Goal: Task Accomplishment & Management: Manage account settings

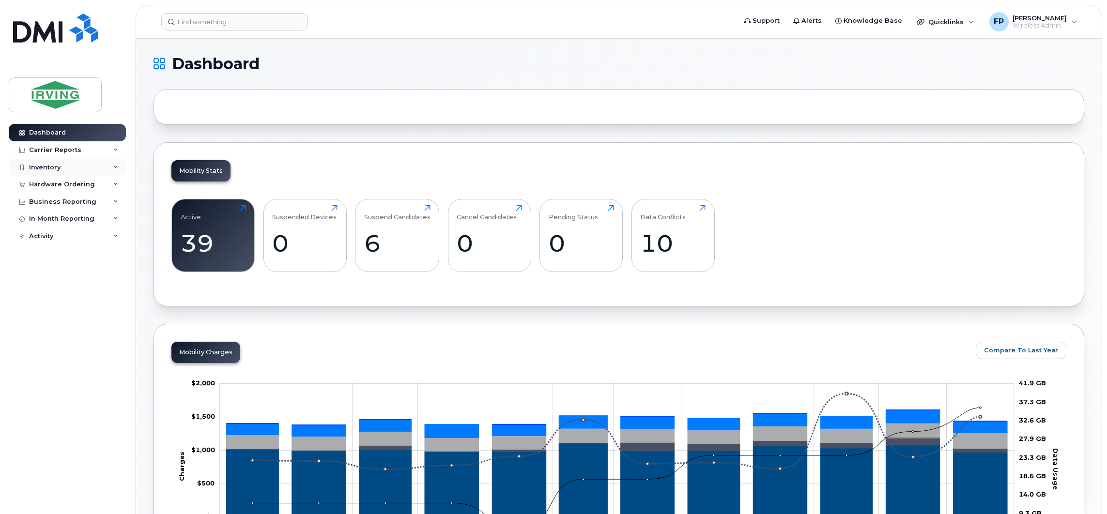
drag, startPoint x: 117, startPoint y: 167, endPoint x: 115, endPoint y: 173, distance: 7.2
click at [117, 167] on icon at bounding box center [115, 167] width 5 height 5
click at [81, 184] on div "Mobility Devices" at bounding box center [60, 185] width 55 height 9
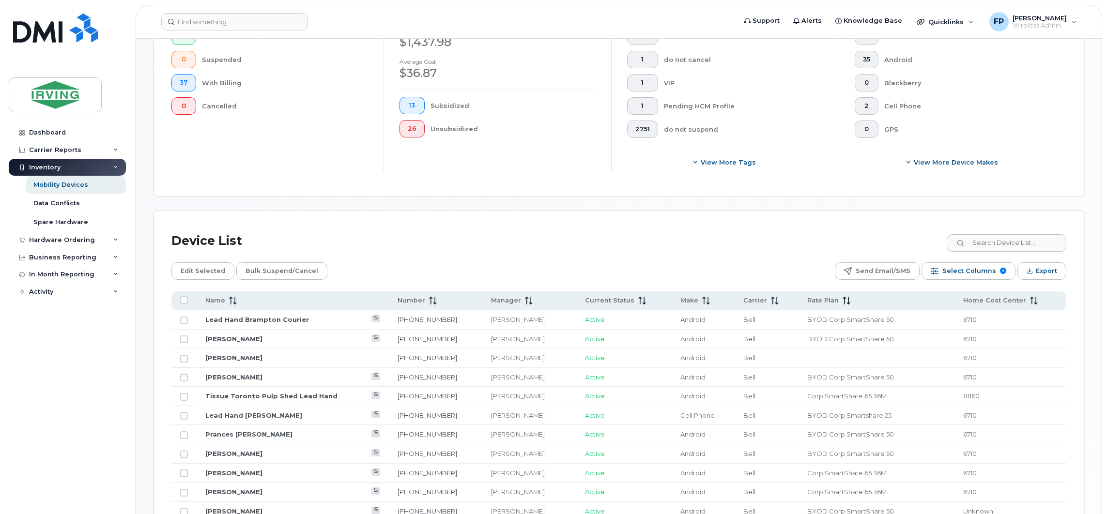
scroll to position [363, 0]
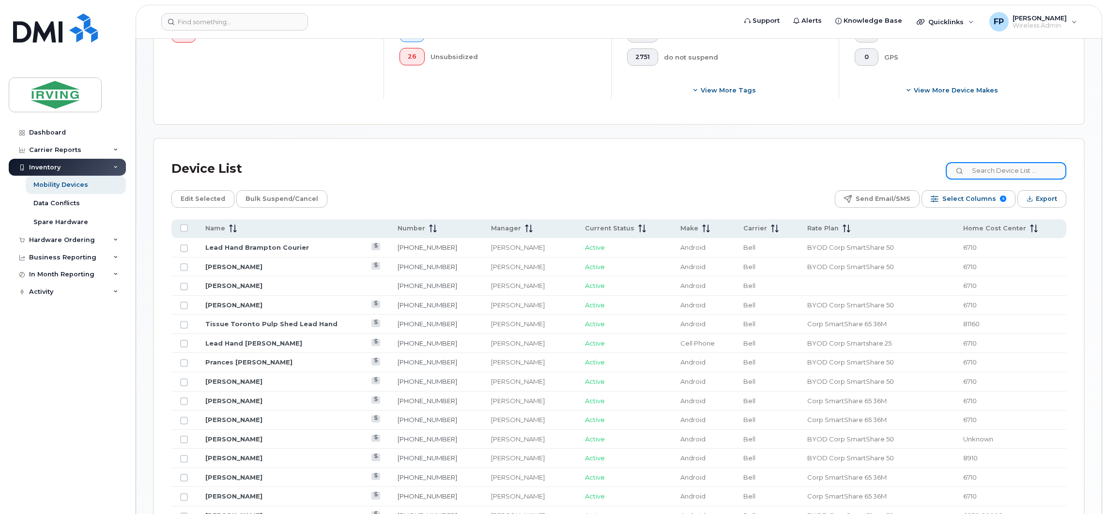
click at [1019, 171] on input at bounding box center [1006, 170] width 121 height 17
type input "wildcat"
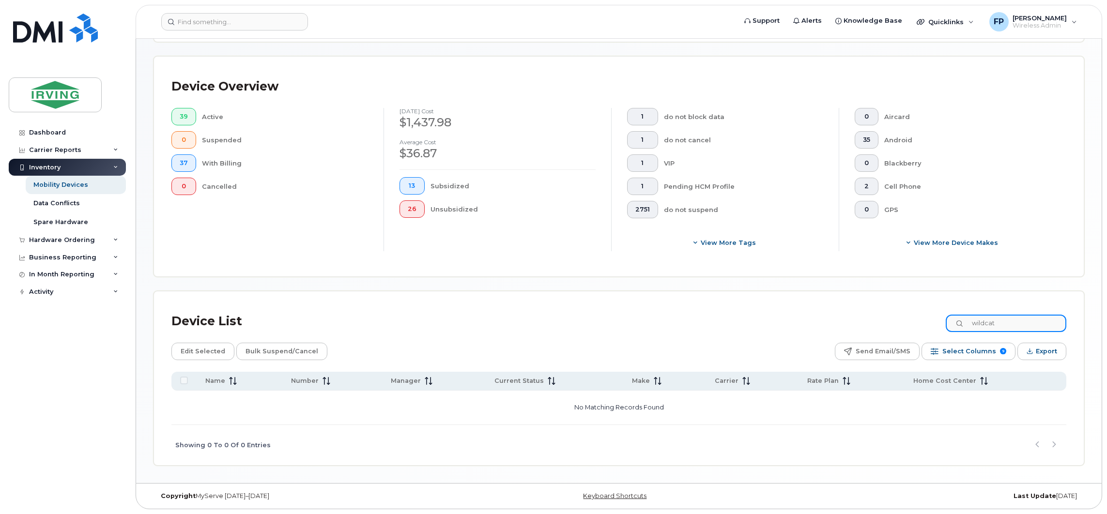
drag, startPoint x: 1038, startPoint y: 327, endPoint x: 480, endPoint y: 219, distance: 568.5
click at [524, 247] on div "Mobility Devices Devices Save Report Import from CSV Export to CSV Add Device F…" at bounding box center [618, 156] width 931 height 620
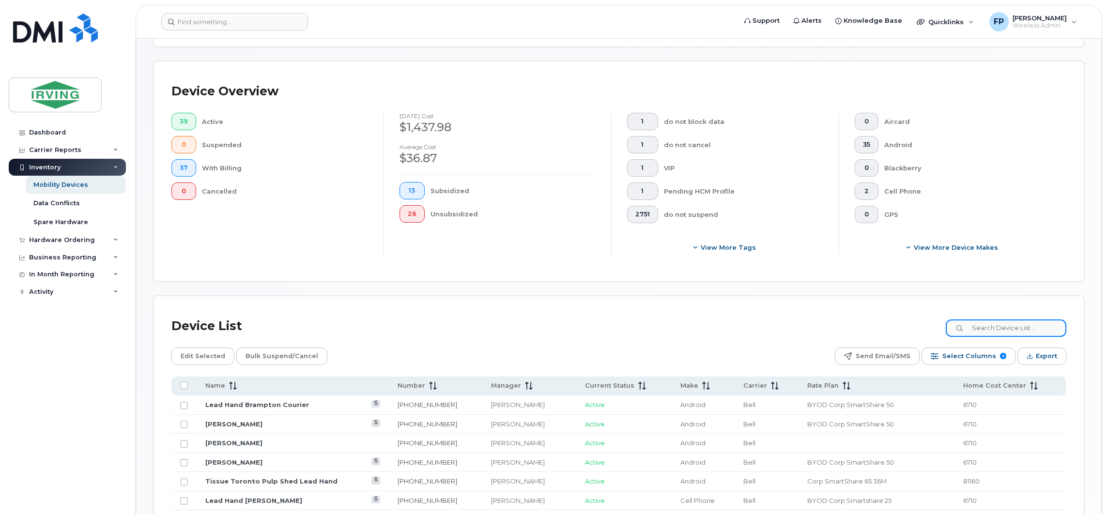
scroll to position [217, 0]
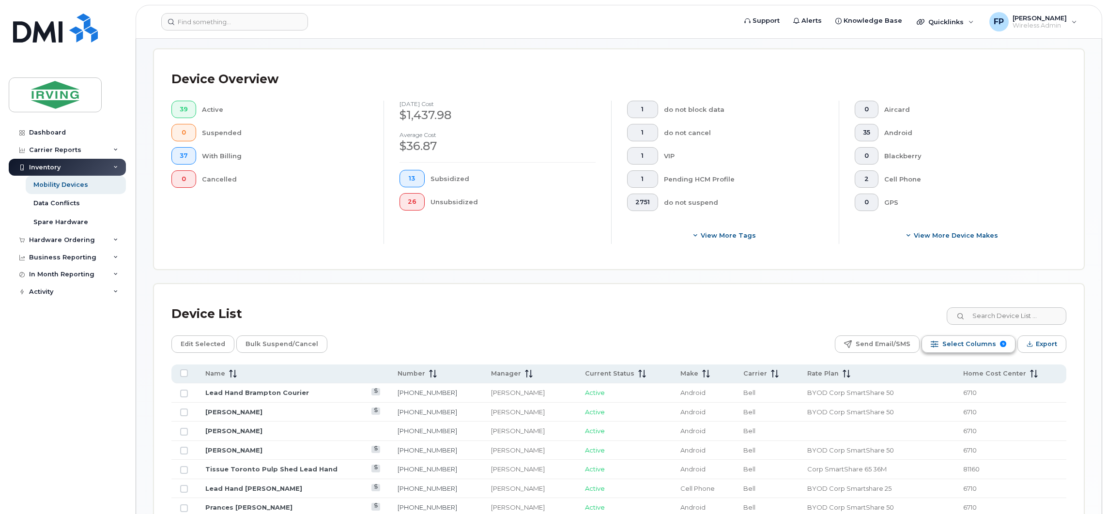
click at [981, 347] on span "Select Columns" at bounding box center [969, 344] width 54 height 15
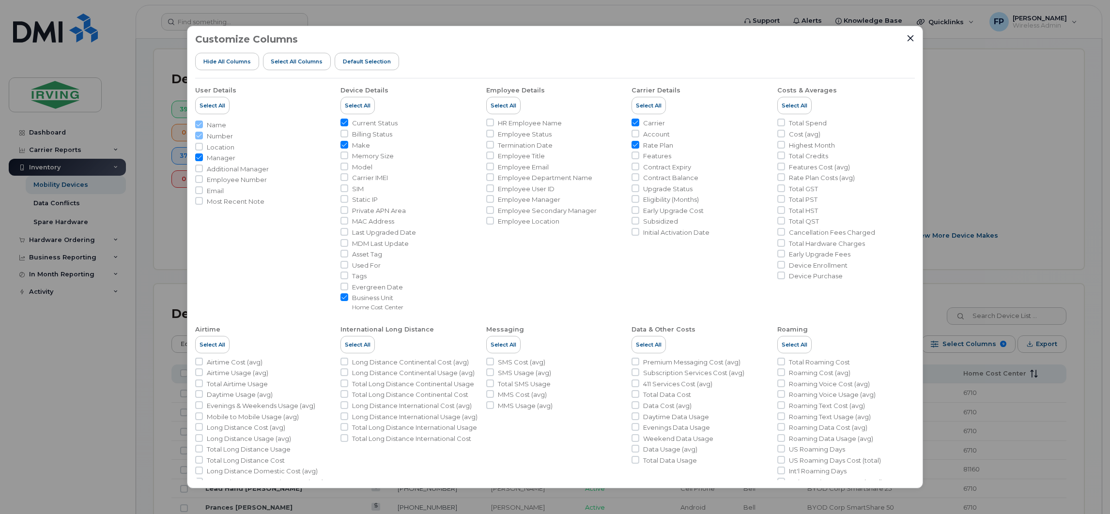
click at [1016, 194] on div "Customize Columns Hide All Columns Select all Columns Default Selection User De…" at bounding box center [555, 257] width 1110 height 514
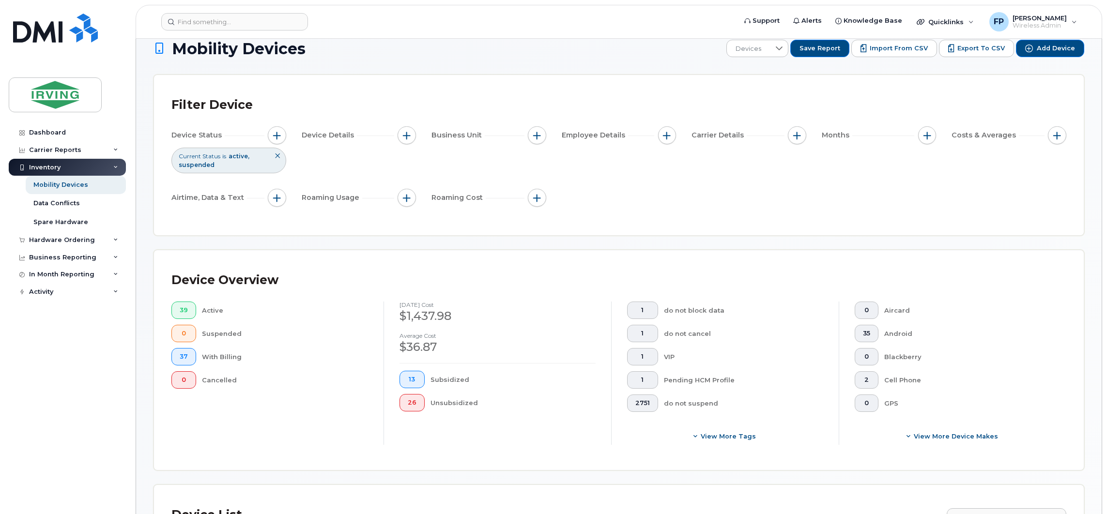
scroll to position [0, 0]
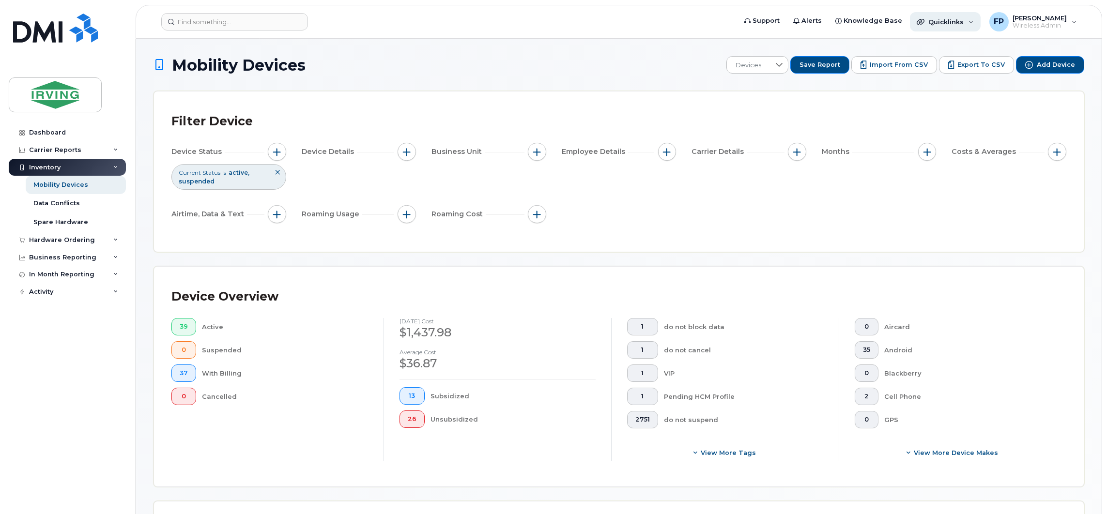
click at [963, 22] on span "Quicklinks" at bounding box center [945, 22] width 35 height 8
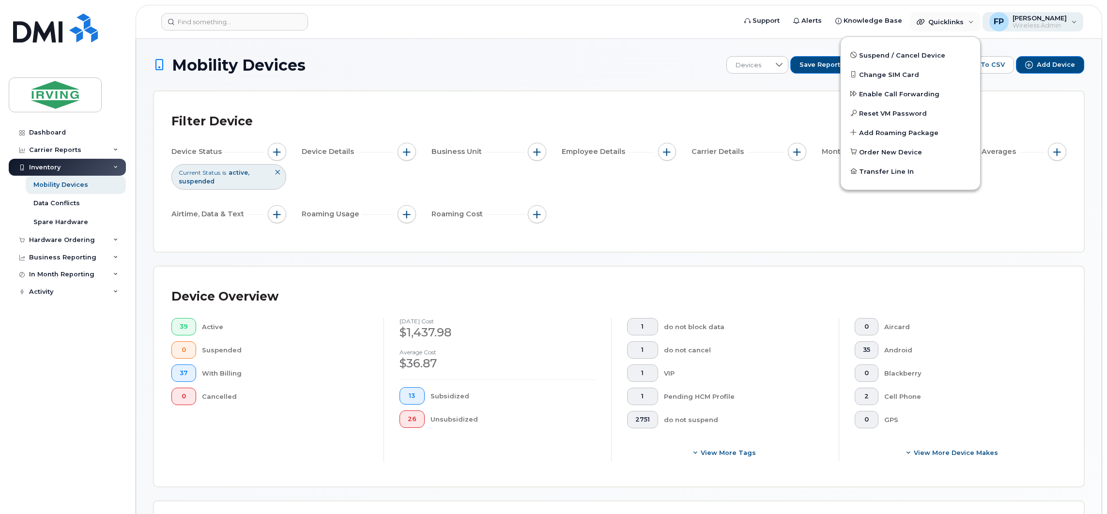
click at [1064, 15] on span "[PERSON_NAME]" at bounding box center [1039, 18] width 54 height 8
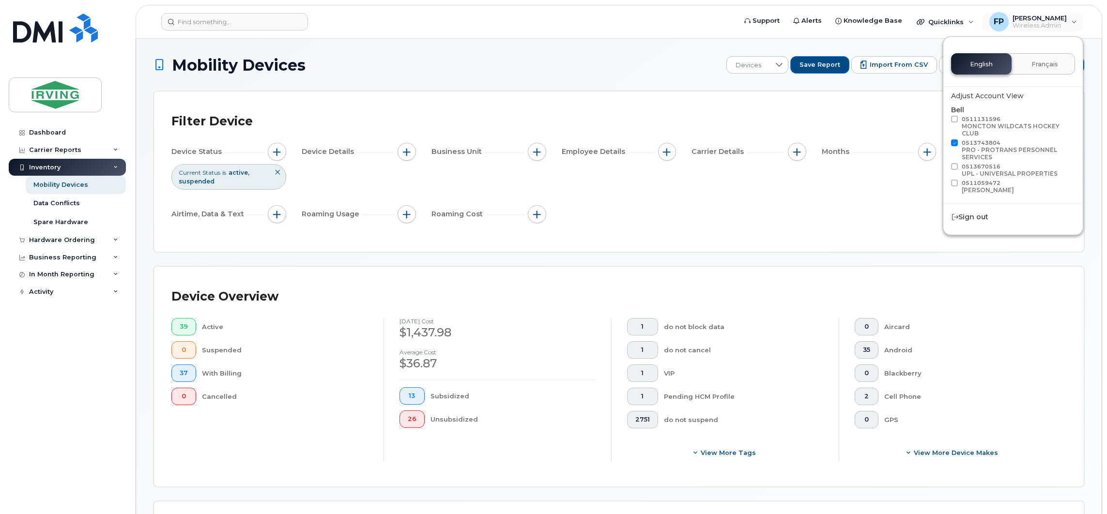
click at [954, 118] on span at bounding box center [954, 119] width 7 height 7
click at [944, 118] on input "0511131596 MONCTON WILDCATS HOCKEY CLUB" at bounding box center [941, 118] width 5 height 5
checkbox input "true"
click at [957, 141] on span at bounding box center [954, 142] width 7 height 7
click at [944, 141] on input "0513743804 PRO - PROTRANS PERSONNEL SERVICES" at bounding box center [941, 141] width 5 height 5
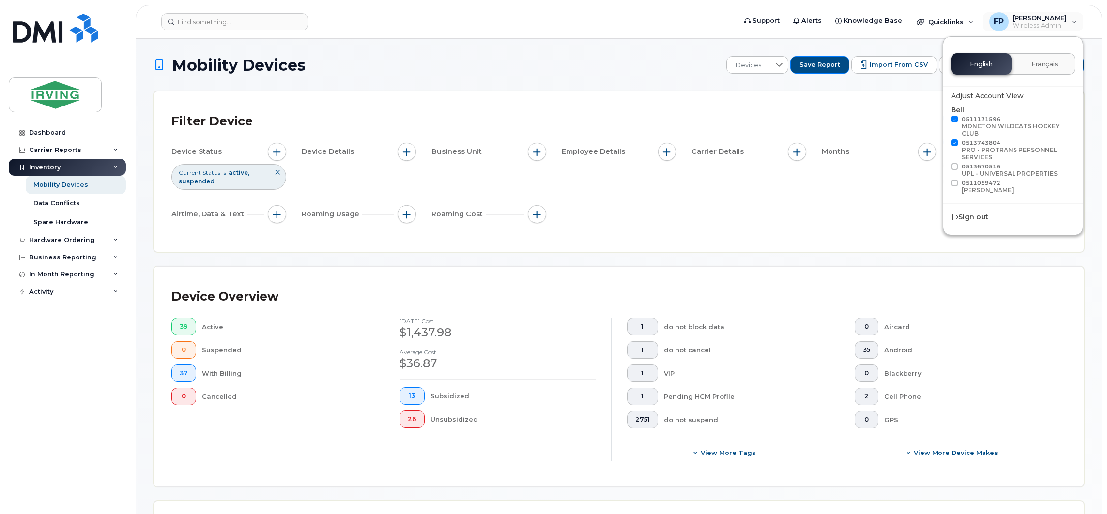
checkbox input "false"
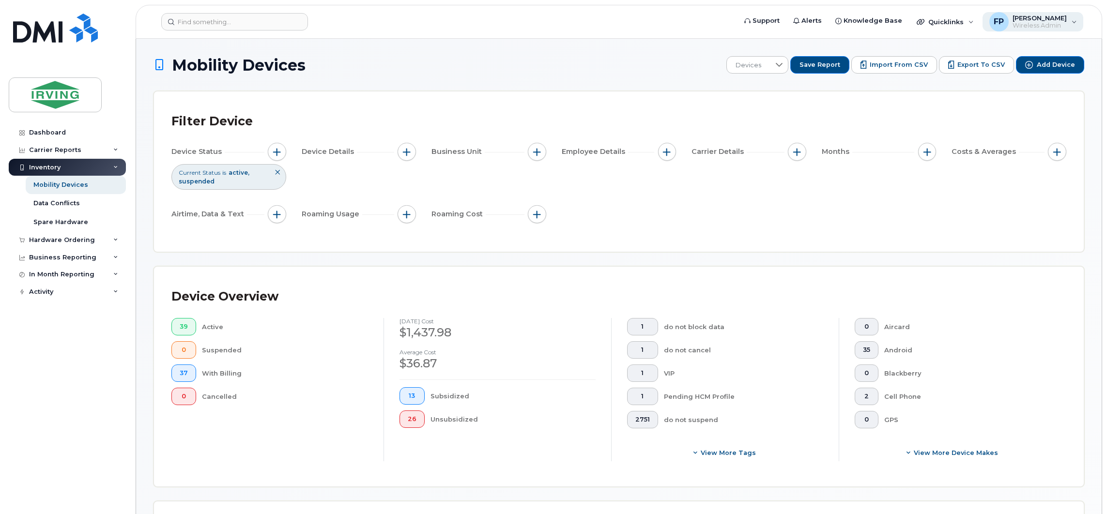
click at [1059, 20] on span "[PERSON_NAME]" at bounding box center [1039, 18] width 54 height 8
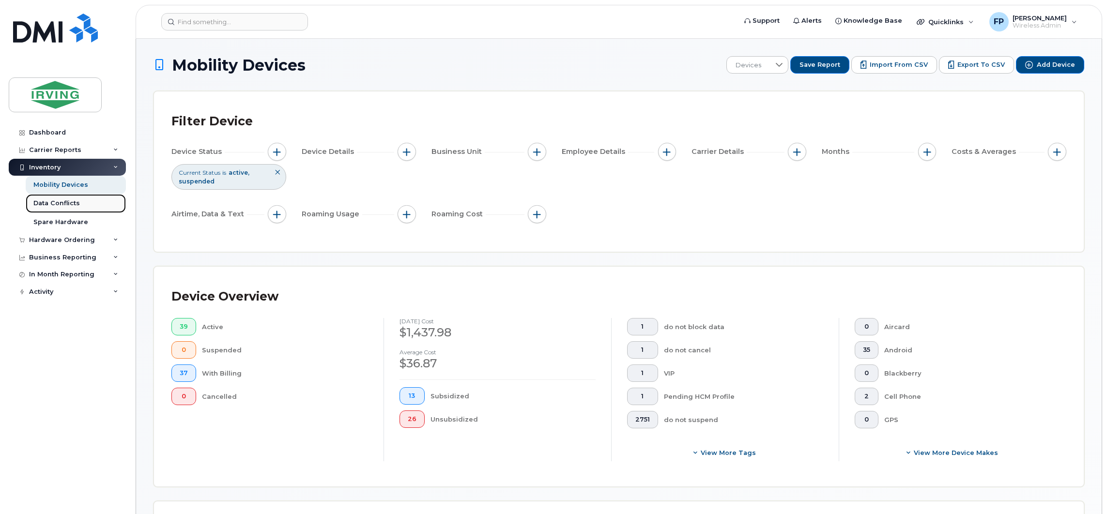
click at [36, 205] on div "Data Conflicts" at bounding box center [56, 203] width 46 height 9
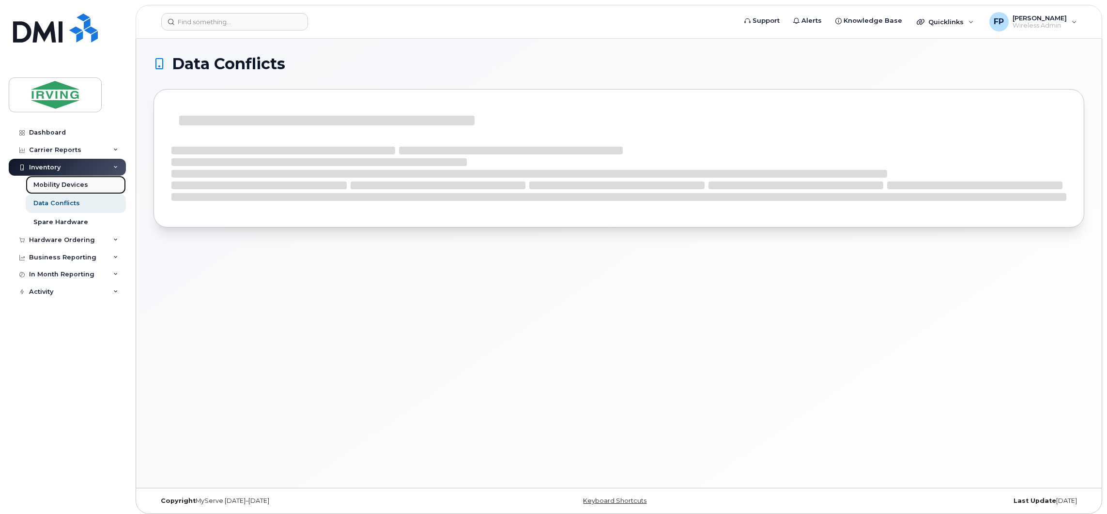
click at [55, 186] on div "Mobility Devices" at bounding box center [60, 185] width 55 height 9
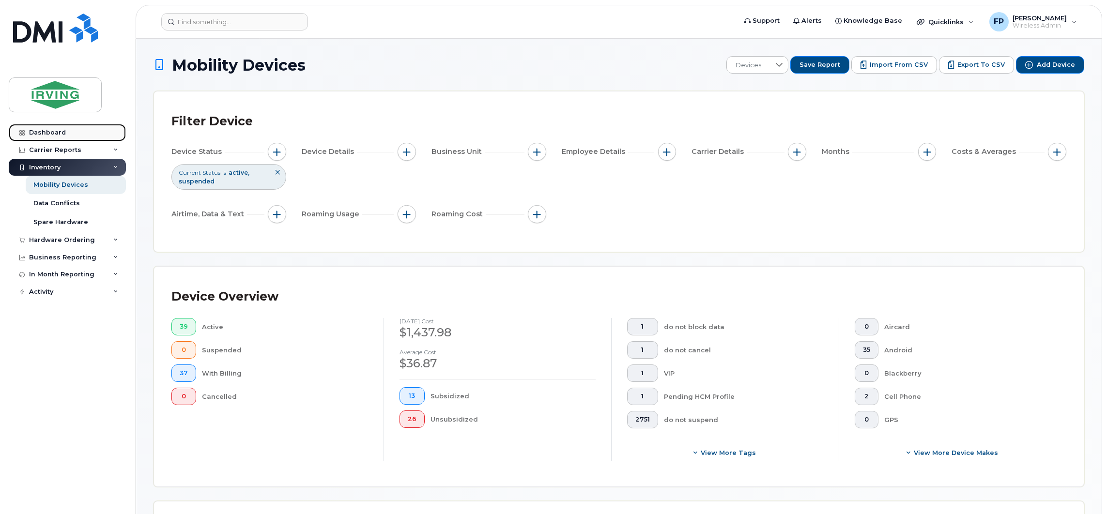
click at [54, 131] on div "Dashboard" at bounding box center [47, 133] width 37 height 8
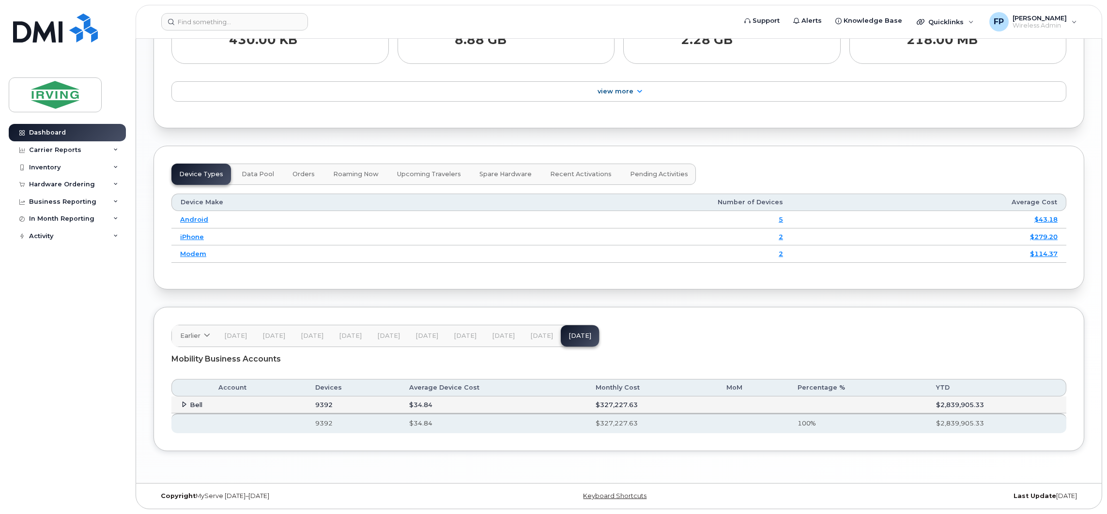
scroll to position [1047, 0]
click at [88, 162] on div "Inventory" at bounding box center [67, 167] width 117 height 17
click at [74, 185] on div "Mobility Devices" at bounding box center [60, 185] width 55 height 9
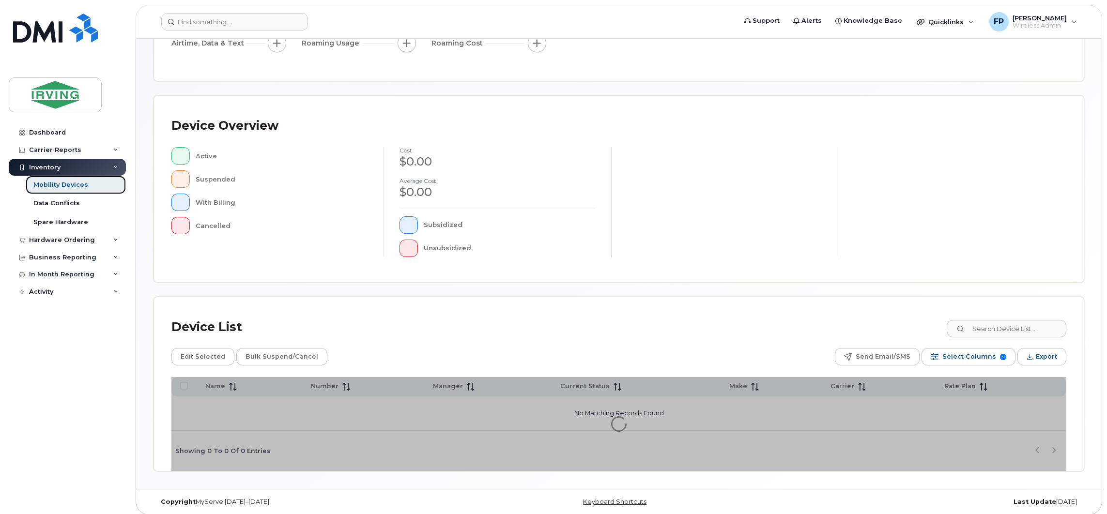
scroll to position [152, 0]
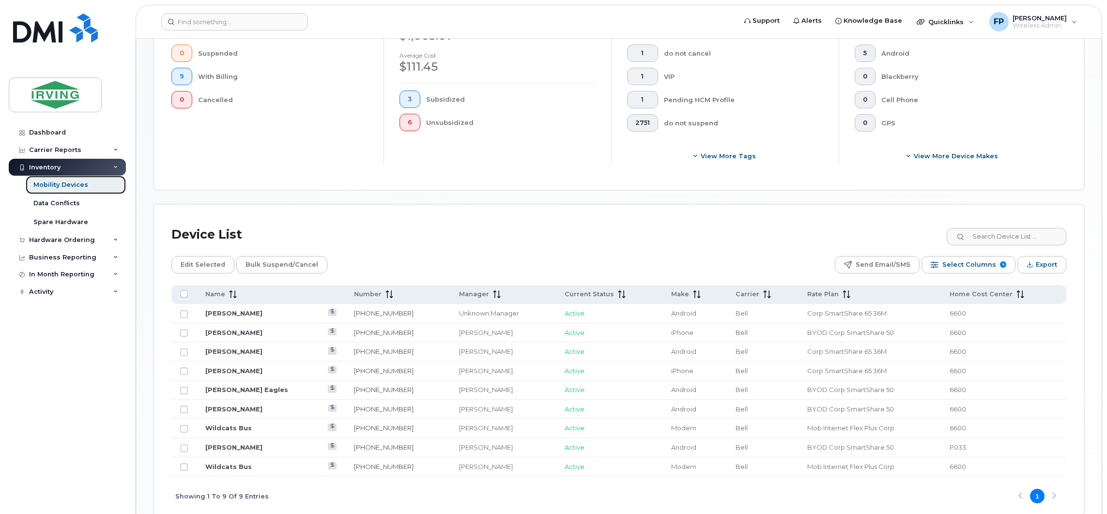
scroll to position [350, 0]
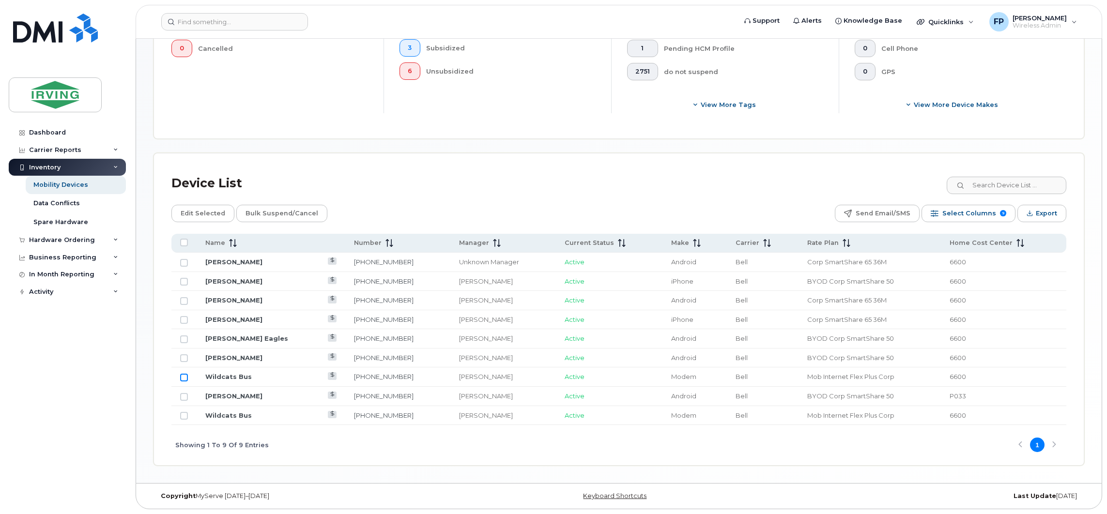
click at [183, 380] on input "Row Unselected" at bounding box center [184, 378] width 8 height 8
checkbox input "true"
click at [182, 414] on input "Row Unselected" at bounding box center [184, 416] width 8 height 8
checkbox input "true"
